Goal: Task Accomplishment & Management: Manage account settings

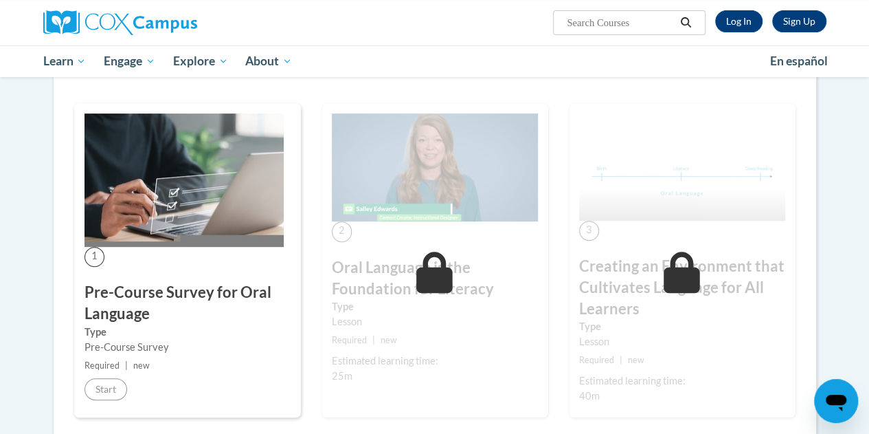
scroll to position [252, 0]
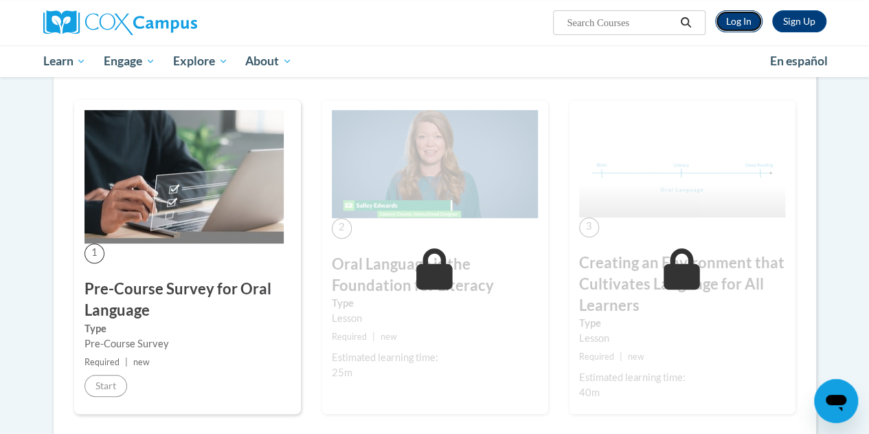
click at [752, 17] on link "Log In" at bounding box center [739, 21] width 47 height 22
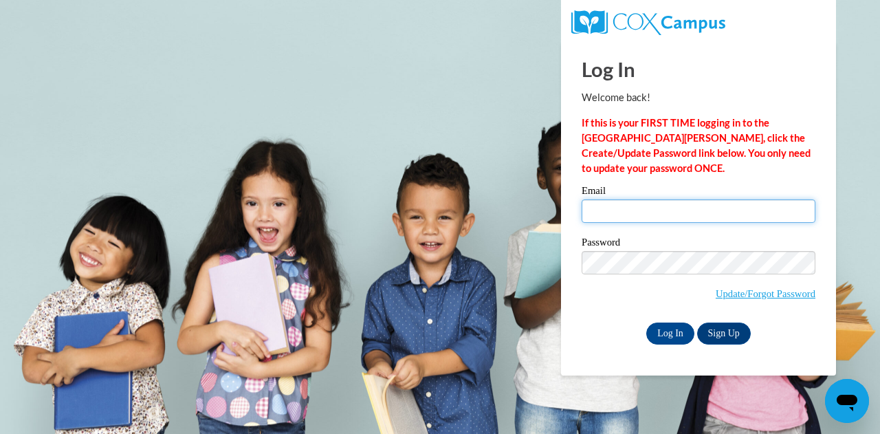
click at [753, 206] on input "Email" at bounding box center [698, 210] width 234 height 23
type input "vangm@uww.edu"
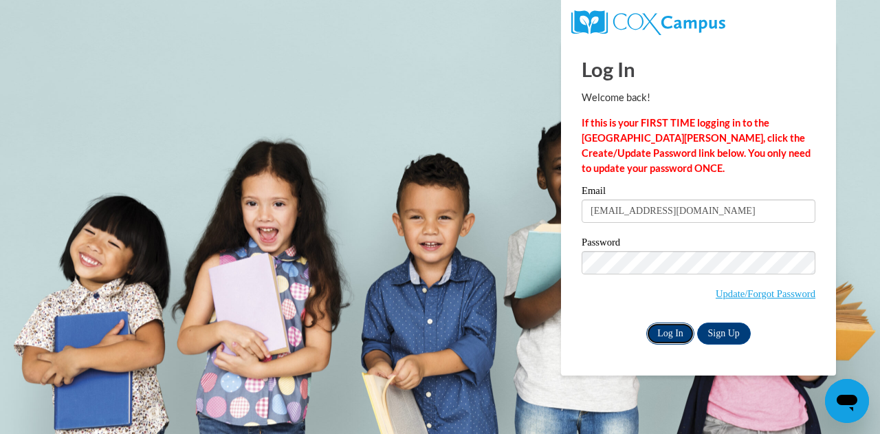
click at [675, 332] on input "Log In" at bounding box center [670, 333] width 48 height 22
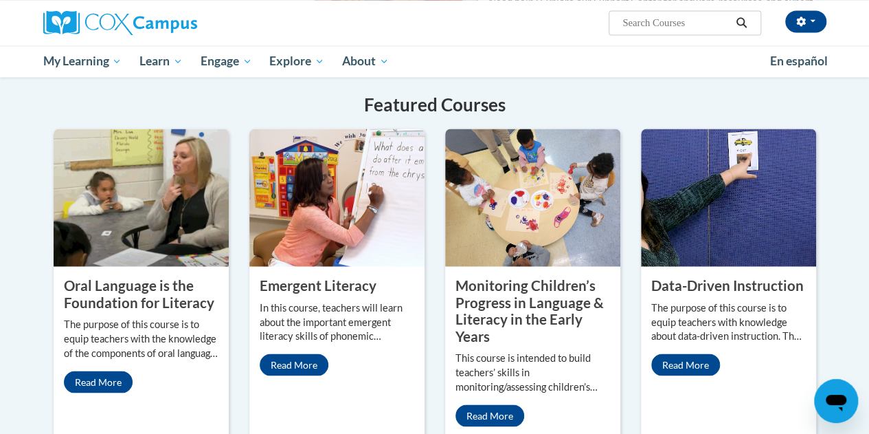
scroll to position [1102, 0]
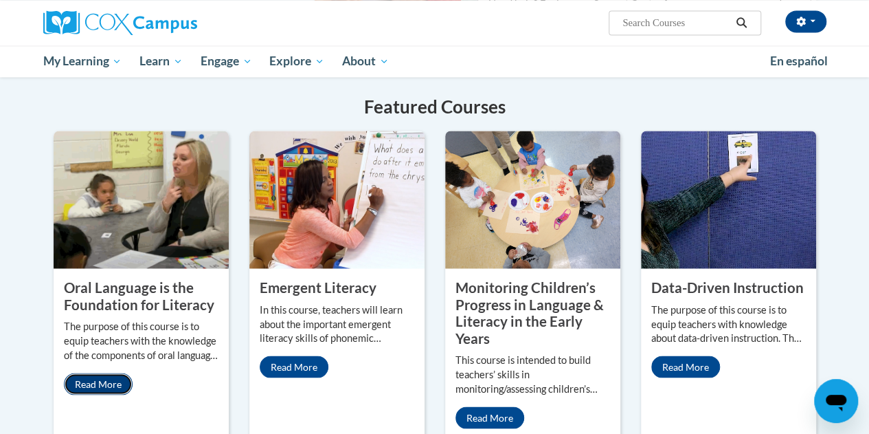
click at [111, 373] on link "Read More" at bounding box center [98, 384] width 69 height 22
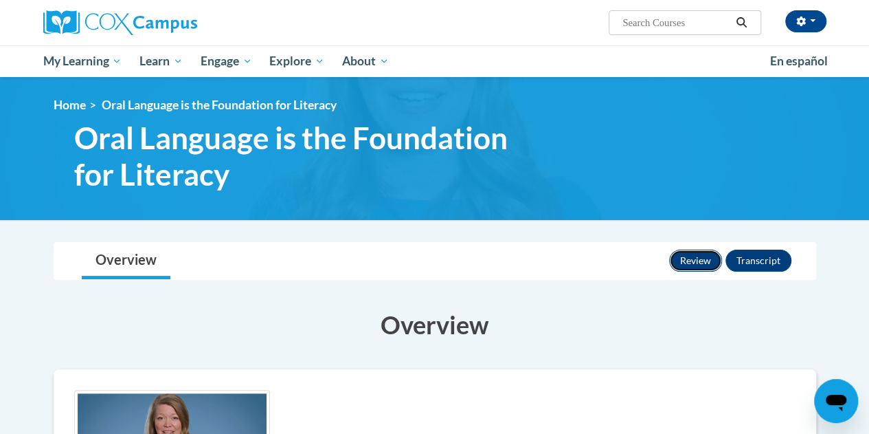
click at [693, 258] on button "Review" at bounding box center [695, 261] width 53 height 22
